Goal: Use online tool/utility: Utilize a website feature to perform a specific function

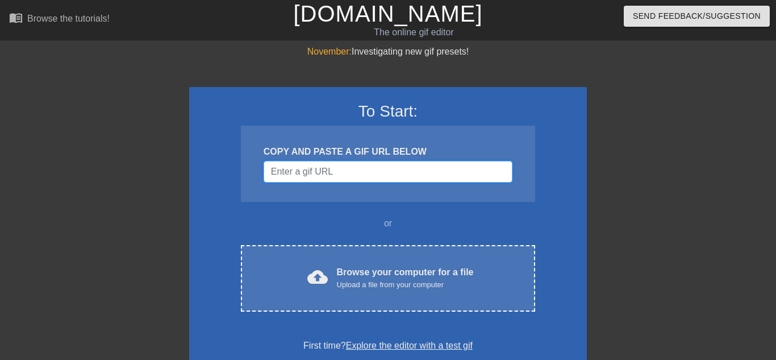
click at [313, 170] on input "Username" at bounding box center [388, 172] width 249 height 22
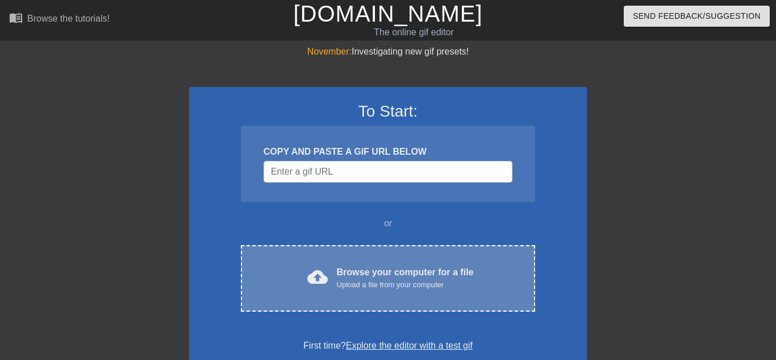
click at [432, 288] on div "Upload a file from your computer" at bounding box center [405, 284] width 137 height 11
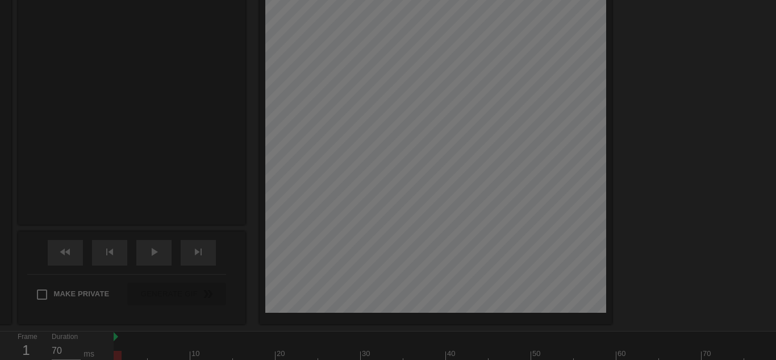
scroll to position [28, 0]
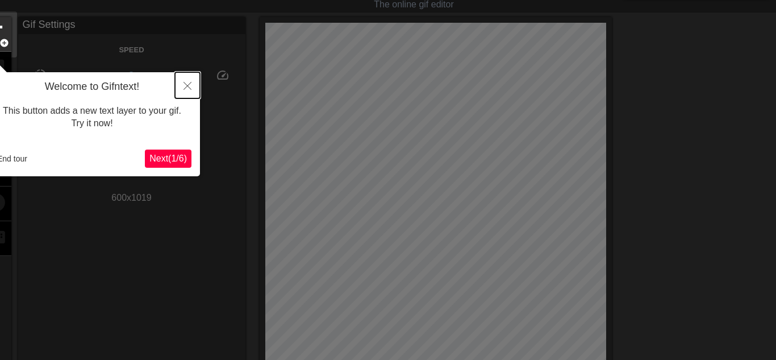
click at [187, 87] on icon "Close" at bounding box center [188, 86] width 8 height 8
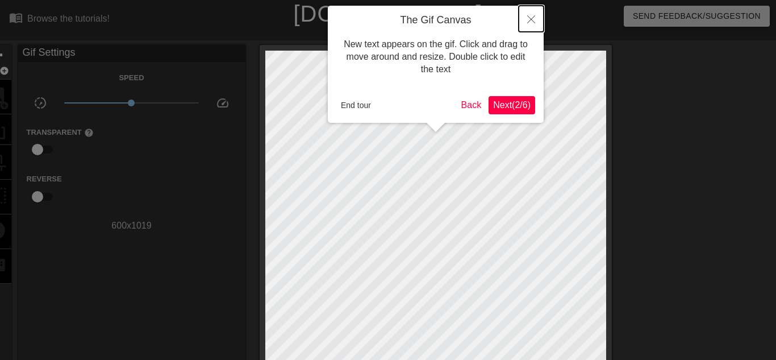
click at [529, 14] on button "Close" at bounding box center [531, 19] width 25 height 26
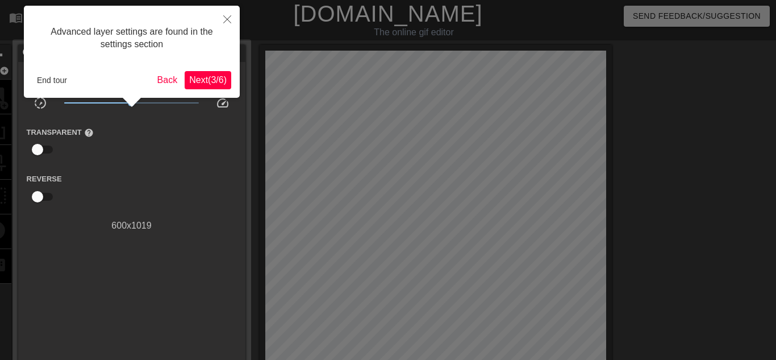
scroll to position [28, 0]
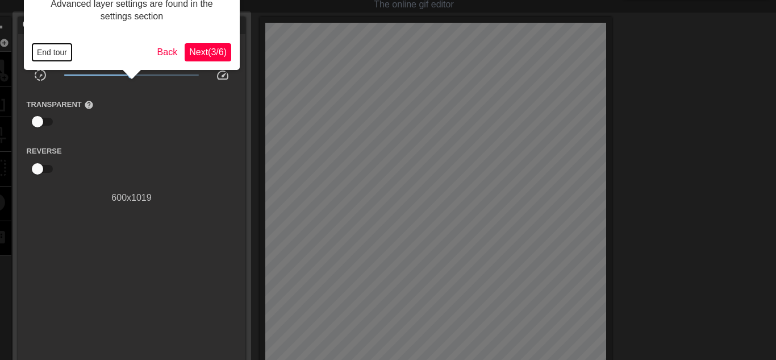
click at [66, 55] on button "End tour" at bounding box center [51, 52] width 39 height 17
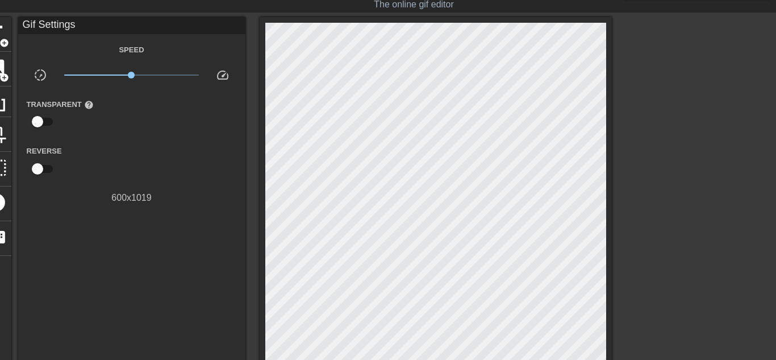
scroll to position [0, 0]
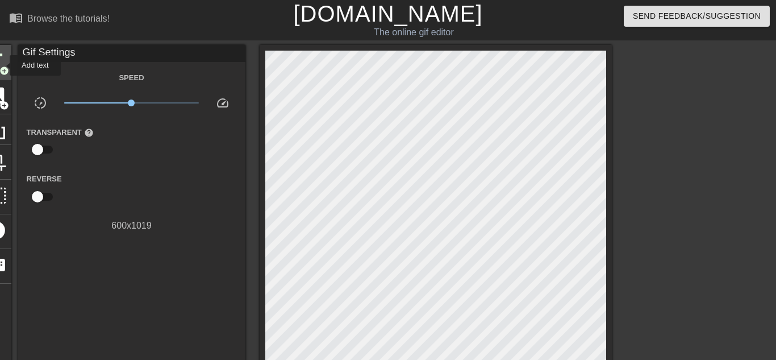
click at [2, 66] on span "add_circle" at bounding box center [4, 71] width 10 height 10
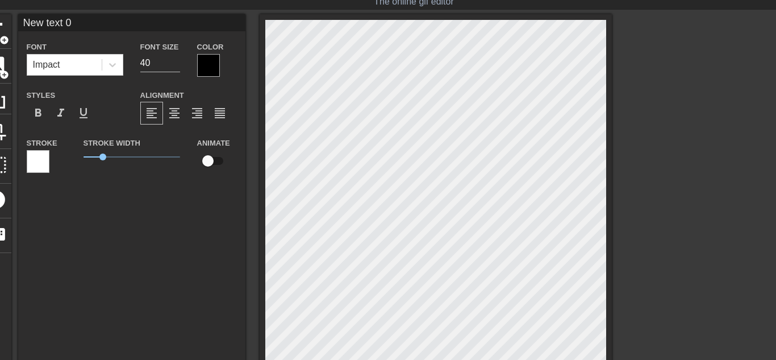
scroll to position [32, 0]
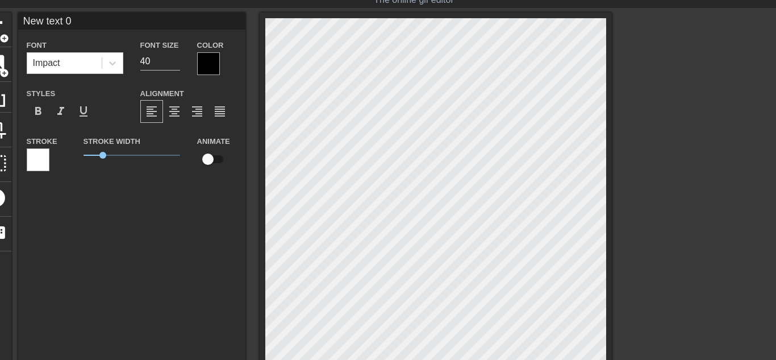
type input "text 0"
type textarea "text 0"
type input "c"
type textarea "c"
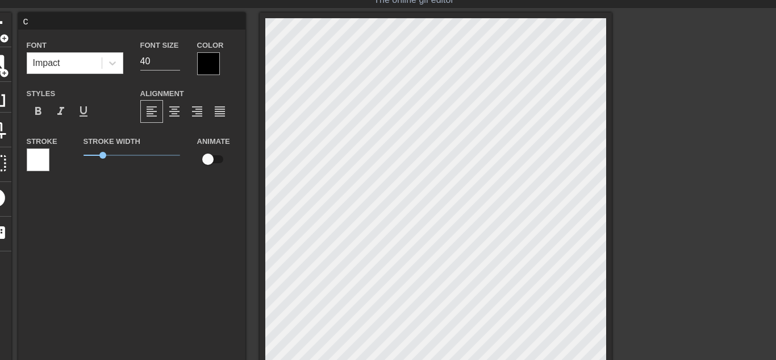
type input "ch"
type textarea "ch"
type input "chl"
type textarea "chl"
type input "chlo"
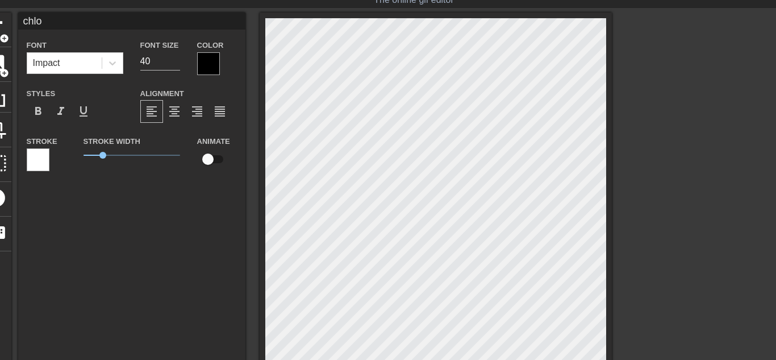
type textarea "chlo"
type input "[PERSON_NAME]"
type textarea "[PERSON_NAME]"
type input "chloee"
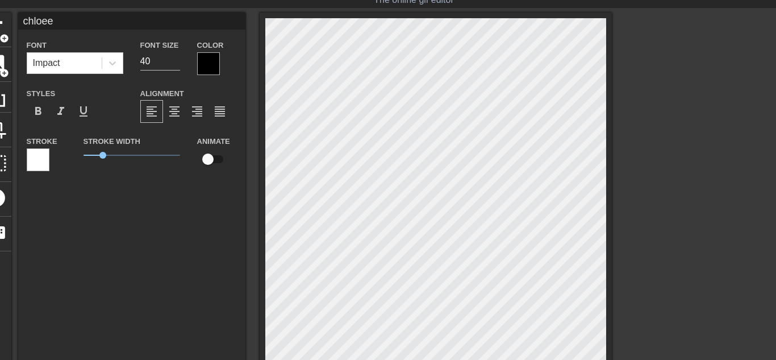
type textarea "chloee"
type input "chloee_"
type textarea "chloee_"
click at [211, 61] on div at bounding box center [208, 63] width 23 height 23
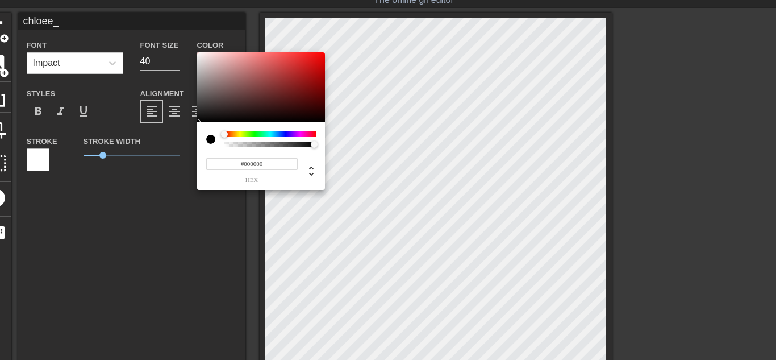
click at [200, 54] on div at bounding box center [261, 87] width 128 height 70
type input "#F8F2F2"
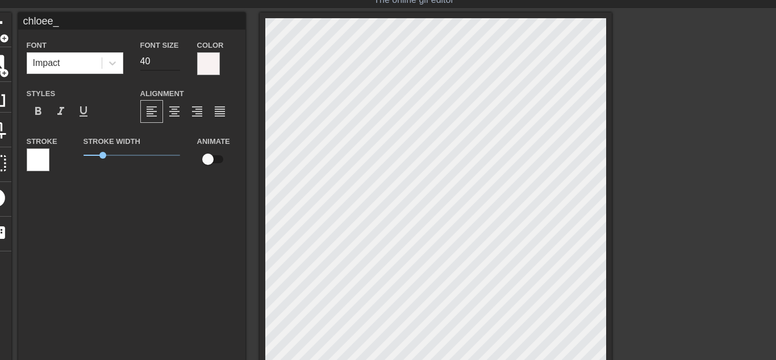
click at [153, 65] on input "40" at bounding box center [160, 61] width 40 height 18
type input "4"
type input "1"
type input "20"
click at [165, 194] on div "chloee_ Font Impact Font Size 20 Color Styles format_bold format_italic format_…" at bounding box center [131, 261] width 227 height 497
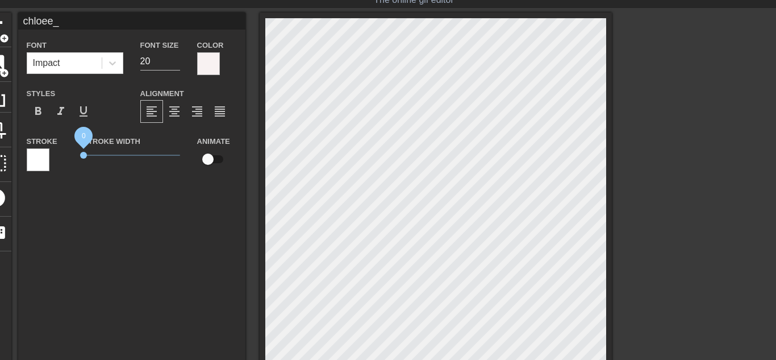
drag, startPoint x: 101, startPoint y: 155, endPoint x: 80, endPoint y: 156, distance: 20.5
click at [80, 156] on span "0" at bounding box center [83, 155] width 7 height 7
click at [101, 203] on div "chloee_ Font Impact Font Size 20 Color Styles format_bold format_italic format_…" at bounding box center [131, 261] width 227 height 497
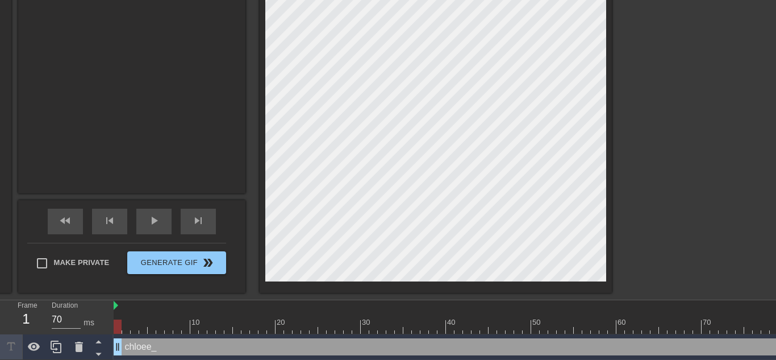
scroll to position [350, 0]
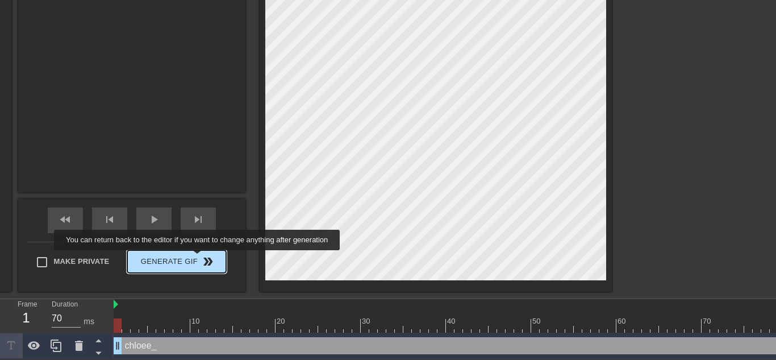
click at [194, 258] on span "Generate Gif double_arrow" at bounding box center [176, 262] width 89 height 14
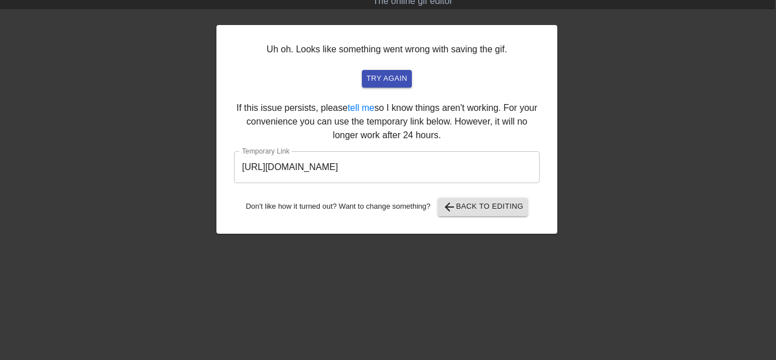
scroll to position [31, 1]
click at [257, 160] on input "[URL][DOMAIN_NAME]" at bounding box center [387, 167] width 306 height 32
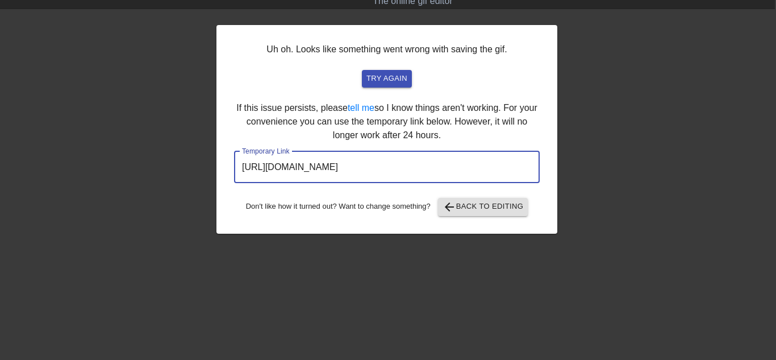
click at [257, 160] on input "[URL][DOMAIN_NAME]" at bounding box center [387, 167] width 306 height 32
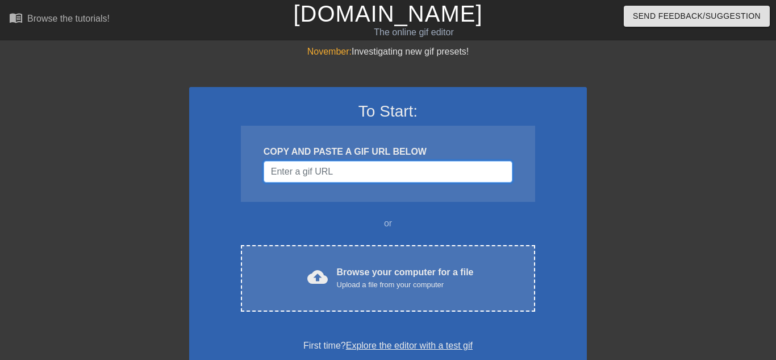
click at [379, 168] on input "Username" at bounding box center [388, 172] width 249 height 22
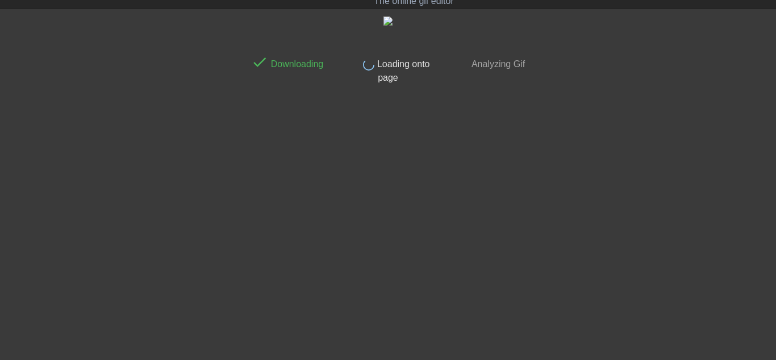
scroll to position [327, 0]
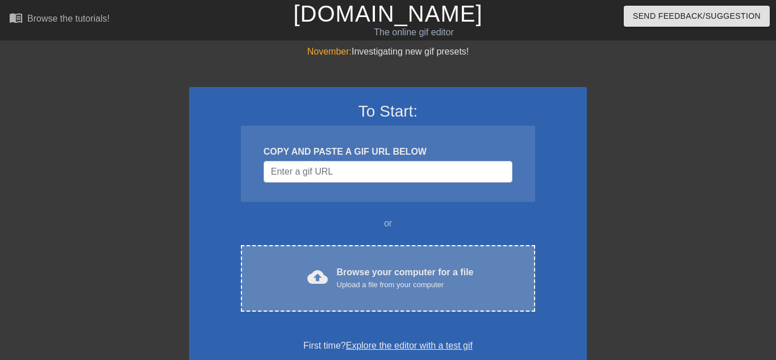
click at [403, 279] on div "Upload a file from your computer" at bounding box center [405, 284] width 137 height 11
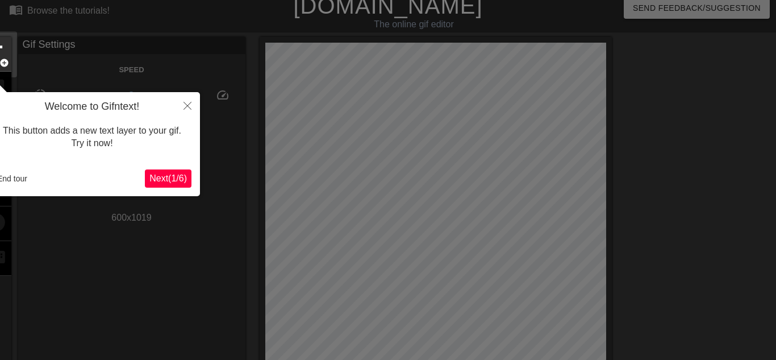
scroll to position [28, 0]
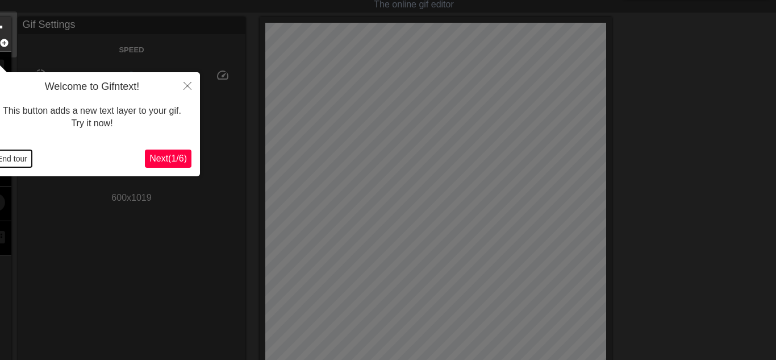
click at [19, 157] on button "End tour" at bounding box center [12, 158] width 39 height 17
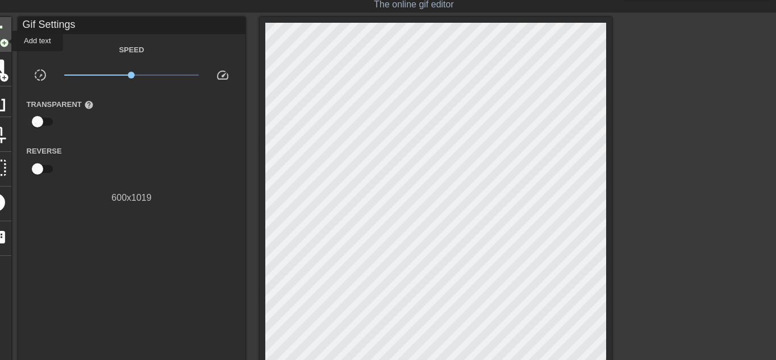
click at [3, 38] on span "add_circle" at bounding box center [4, 43] width 10 height 10
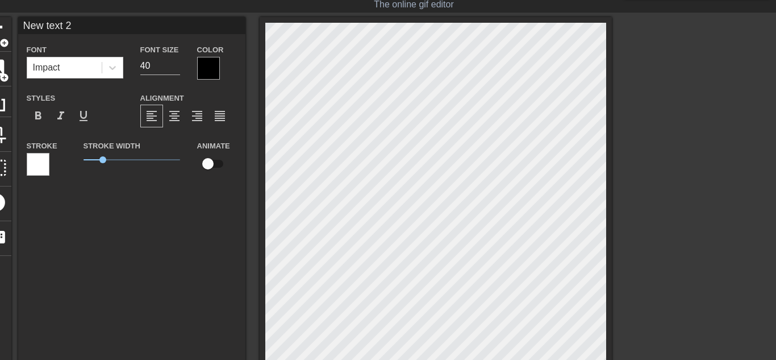
scroll to position [0, 2]
type input "c"
type textarea "ch"
type input "chl"
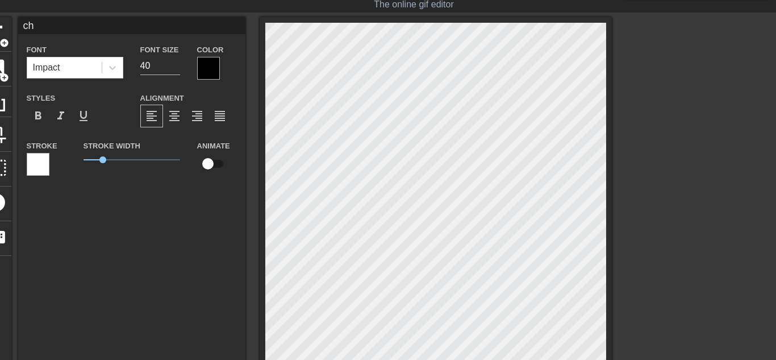
type textarea "chl"
type input "chlo"
type textarea "chlo"
type input "[PERSON_NAME]"
type textarea "[PERSON_NAME]"
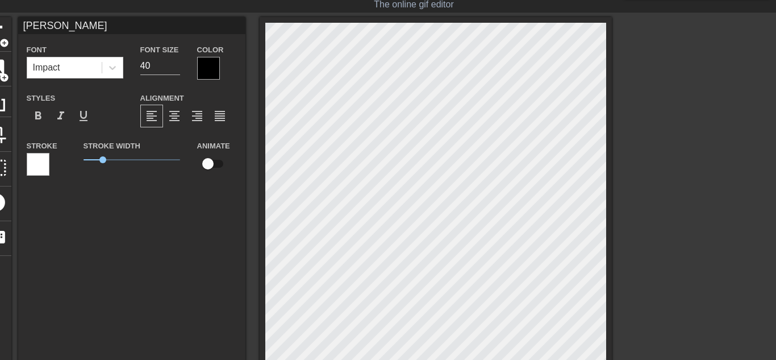
type input "chloee"
type textarea "chloee"
type input "chloee-"
type textarea "chloee-"
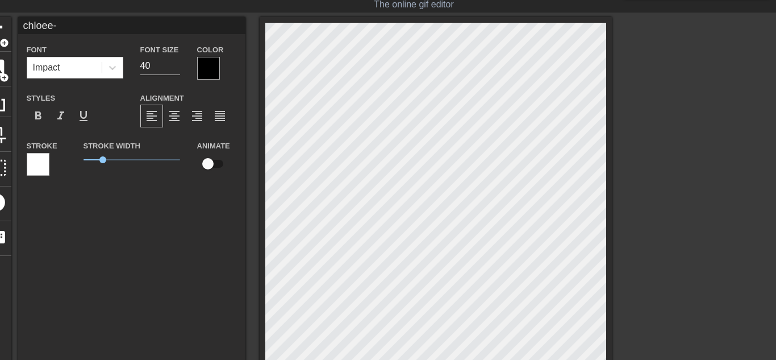
type input "chloee"
type textarea "chloee"
type input "chloee_"
type textarea "chloee_"
click at [214, 72] on div at bounding box center [208, 68] width 23 height 23
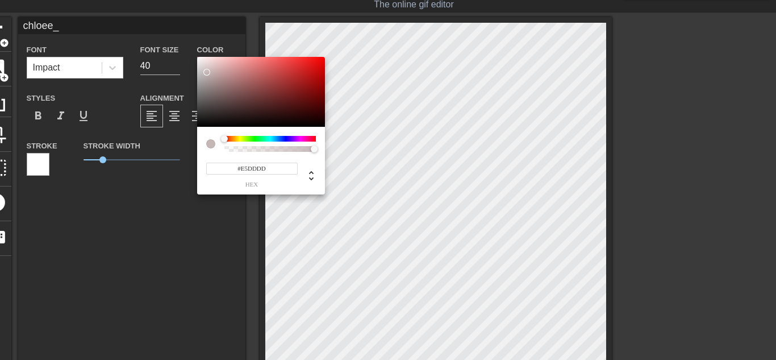
type input "#FFFFFF"
drag, startPoint x: 207, startPoint y: 72, endPoint x: 178, endPoint y: 40, distance: 43.5
click at [178, 40] on div "#FFFFFF hex" at bounding box center [388, 180] width 776 height 360
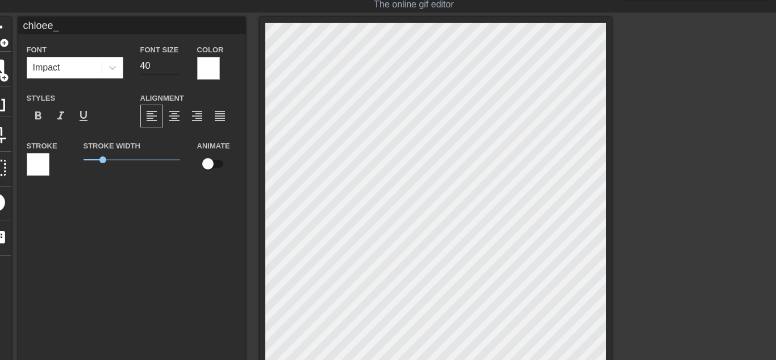
click at [170, 67] on input "40" at bounding box center [160, 66] width 40 height 18
type input "4"
type input "3"
type input "2"
type input "0"
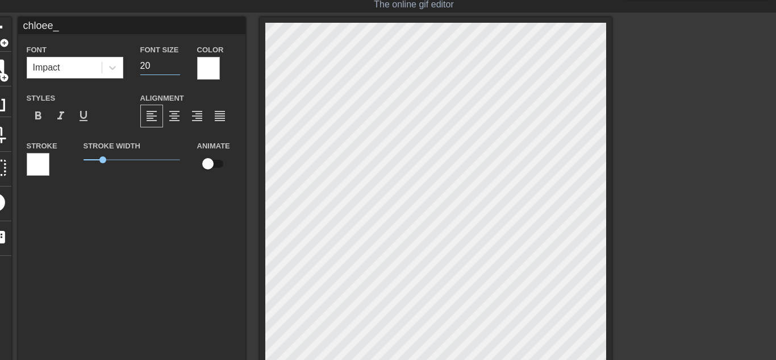
type input "20"
click at [150, 269] on div "chloee_ Font Impact Font Size 20 Color Styles format_bold format_italic format_…" at bounding box center [131, 265] width 227 height 497
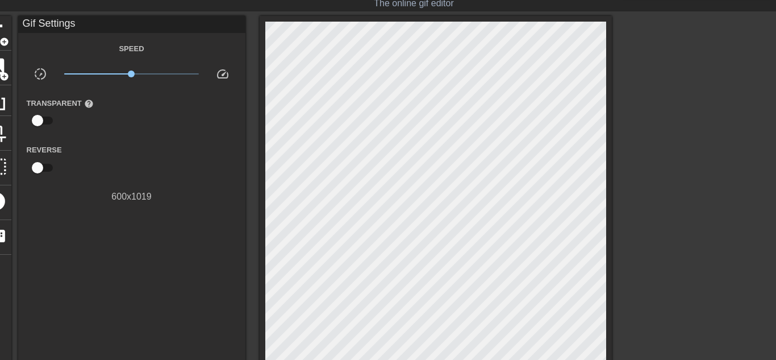
scroll to position [27, 0]
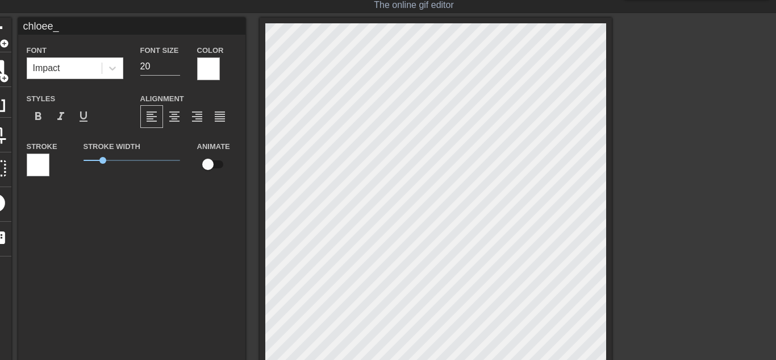
click at [693, 287] on div at bounding box center [711, 188] width 170 height 341
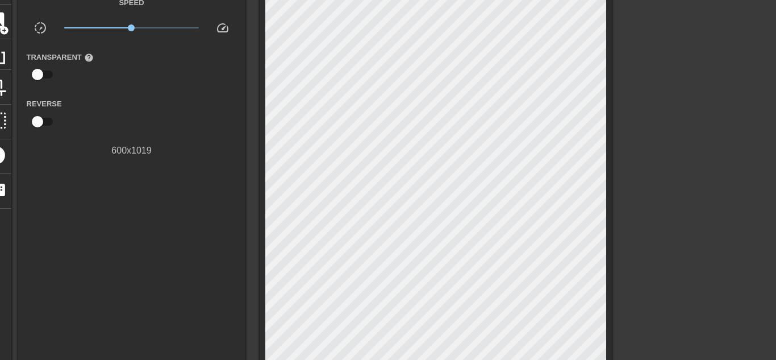
scroll to position [74, 0]
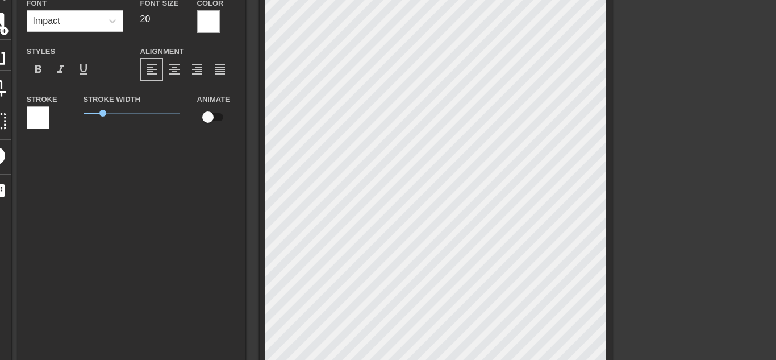
click at [659, 224] on div at bounding box center [711, 140] width 170 height 341
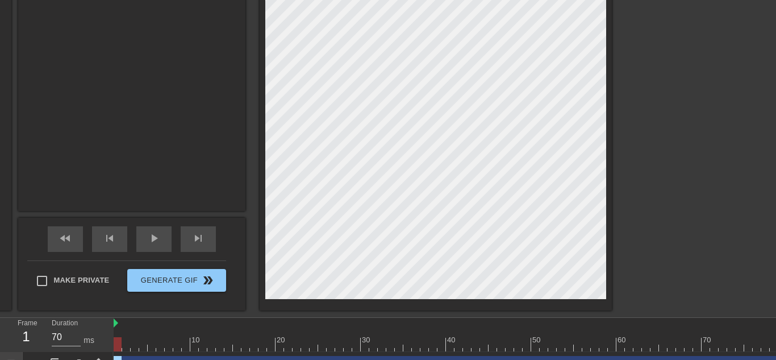
scroll to position [334, 1]
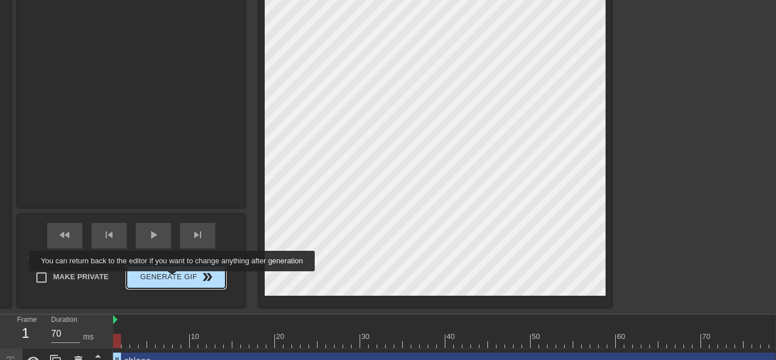
click at [169, 279] on span "Generate Gif double_arrow" at bounding box center [175, 277] width 89 height 14
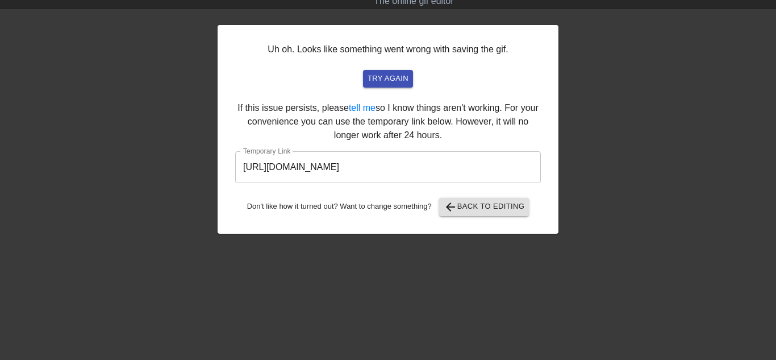
scroll to position [31, 0]
click at [332, 160] on input "https://www.gifntext.com/temp_generations/XYlhmcsh.gif" at bounding box center [388, 167] width 306 height 32
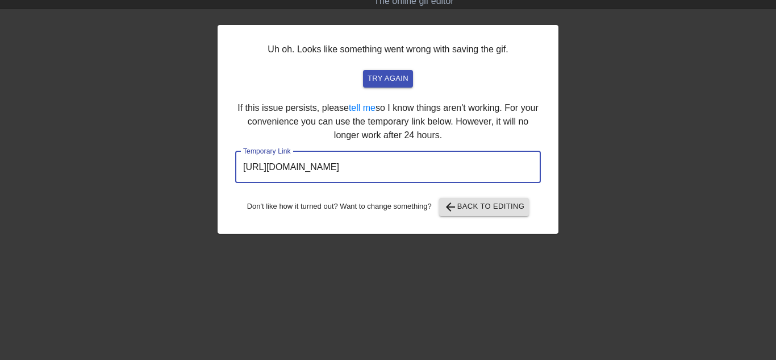
click at [332, 160] on input "https://www.gifntext.com/temp_generations/XYlhmcsh.gif" at bounding box center [388, 167] width 306 height 32
